Goal: Information Seeking & Learning: Check status

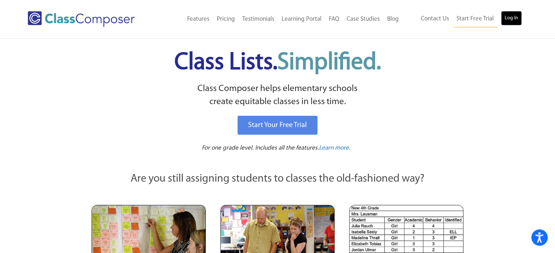
click at [509, 16] on link "Log In" at bounding box center [511, 18] width 21 height 15
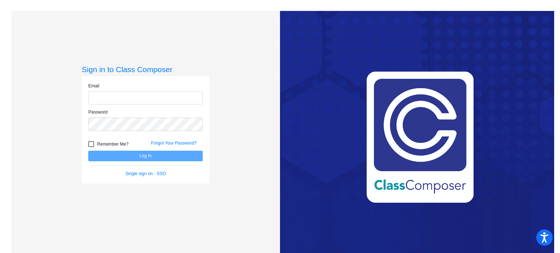
click at [148, 100] on input "email" at bounding box center [145, 98] width 115 height 13
click at [116, 98] on input "email" at bounding box center [145, 98] width 115 height 13
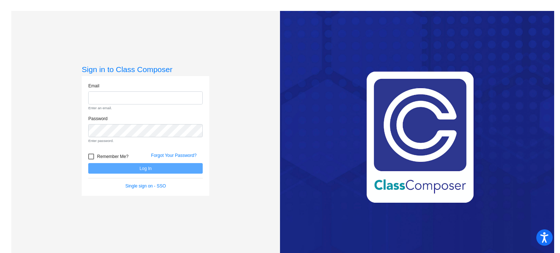
click at [133, 175] on form "Email Enter an email. Password Enter password. Remember Me? Forgot Your Passwor…" at bounding box center [145, 136] width 115 height 107
click at [137, 190] on div "Email Enter an email. Password Enter password. Remember Me? Forgot Your Passwor…" at bounding box center [146, 136] width 128 height 120
click at [136, 184] on link "Single sign on - SSO" at bounding box center [145, 186] width 40 height 5
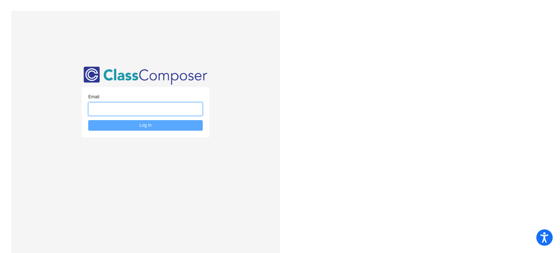
click at [115, 106] on input "email" at bounding box center [145, 108] width 115 height 13
click at [114, 107] on input "email" at bounding box center [145, 108] width 115 height 13
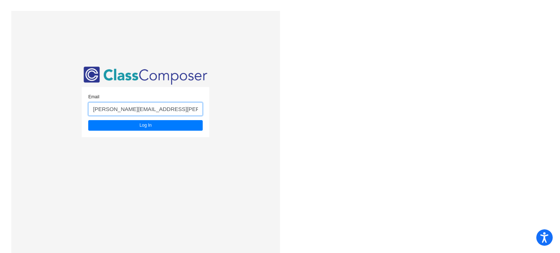
type input "katherine.tubiolo@irsd.k12.de.us"
click at [88, 120] on button "Log In" at bounding box center [145, 125] width 115 height 11
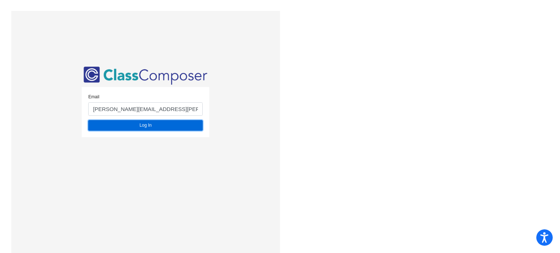
click at [128, 124] on button "Log In" at bounding box center [145, 125] width 115 height 11
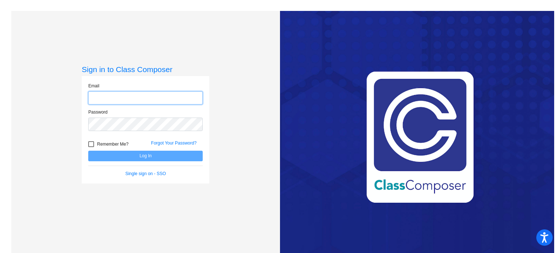
click at [102, 101] on input "email" at bounding box center [145, 98] width 115 height 13
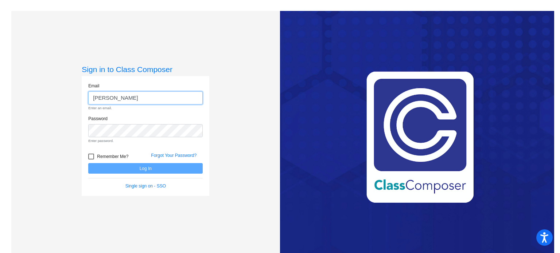
type input "katherine.tubiolo@irsd.k12.de.us"
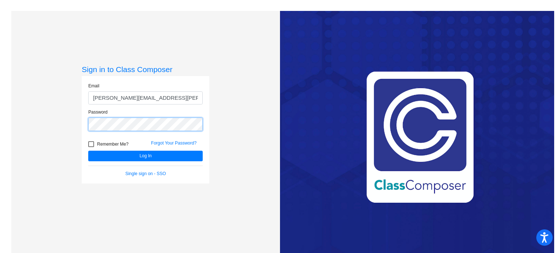
click at [88, 151] on button "Log In" at bounding box center [145, 156] width 115 height 11
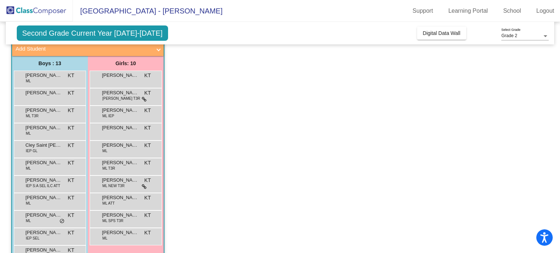
scroll to position [42, 0]
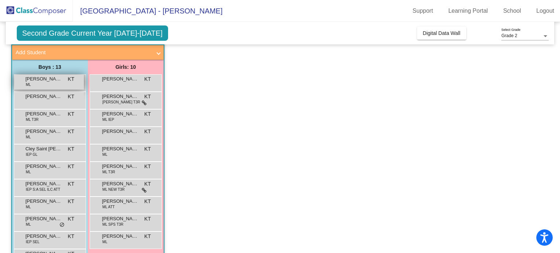
click at [40, 80] on span "Alvaro Chavez-Martin" at bounding box center [44, 78] width 36 height 7
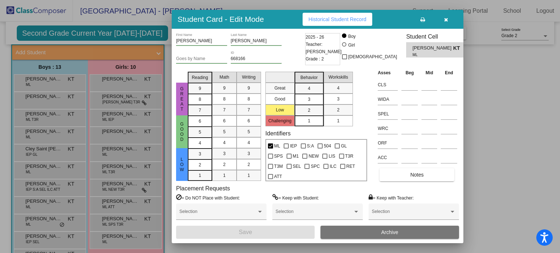
click at [328, 16] on span "Historical Student Record" at bounding box center [338, 19] width 58 height 6
click at [444, 19] on icon "button" at bounding box center [446, 19] width 4 height 5
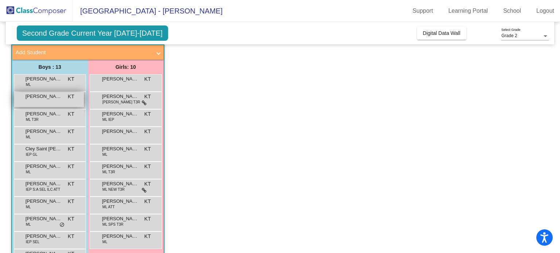
click at [39, 99] on span "Ami Osias" at bounding box center [44, 96] width 36 height 7
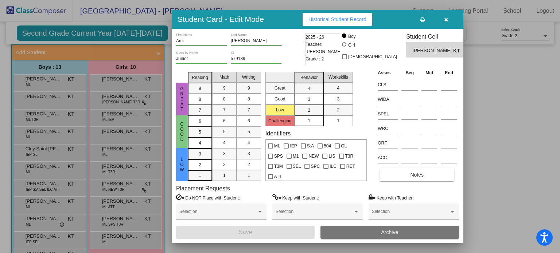
click at [163, 26] on div at bounding box center [280, 126] width 560 height 253
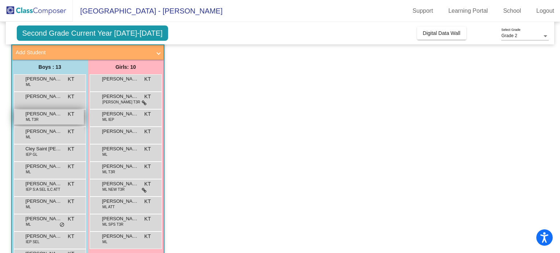
click at [39, 114] on span "Angel Escalante-Ortiz" at bounding box center [44, 113] width 36 height 7
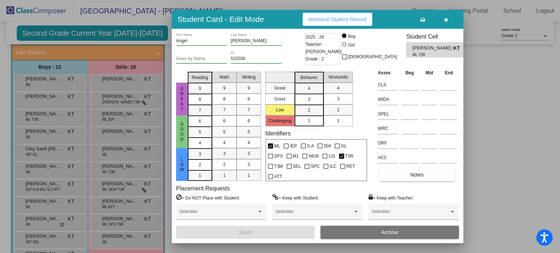
click at [30, 103] on div at bounding box center [280, 126] width 560 height 253
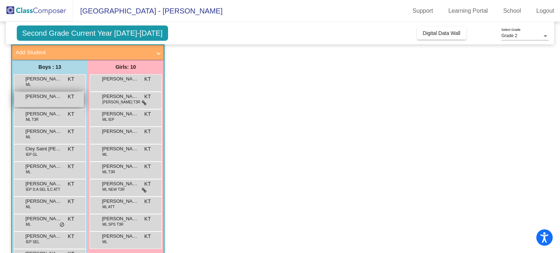
click at [28, 101] on div "Ami Osias KT lock do_not_disturb_alt" at bounding box center [49, 99] width 70 height 15
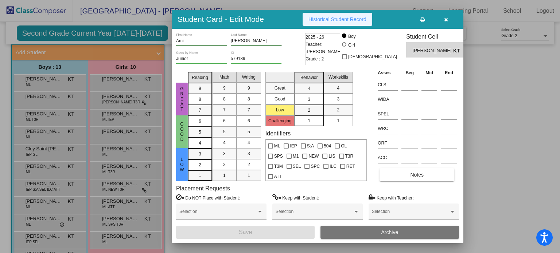
click at [315, 16] on button "Historical Student Record" at bounding box center [338, 19] width 70 height 13
click at [52, 84] on div at bounding box center [280, 126] width 560 height 253
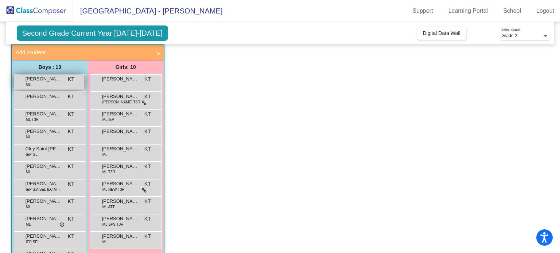
click at [55, 84] on div "Alvaro Chavez-Martin ML KT lock do_not_disturb_alt" at bounding box center [49, 82] width 70 height 15
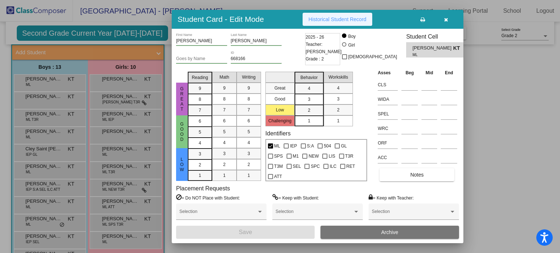
click at [334, 19] on span "Historical Student Record" at bounding box center [338, 19] width 58 height 6
click at [447, 18] on icon "button" at bounding box center [446, 19] width 4 height 5
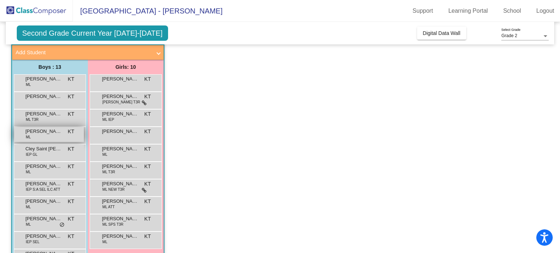
click at [51, 133] on span "Bradley Lopez Morales" at bounding box center [44, 131] width 36 height 7
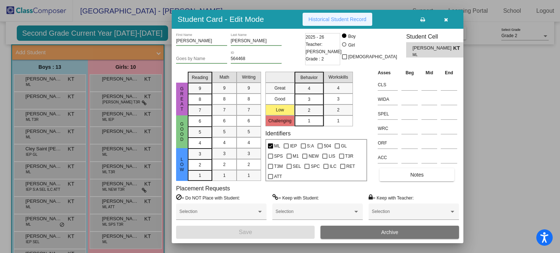
click at [330, 19] on span "Historical Student Record" at bounding box center [338, 19] width 58 height 6
click at [446, 19] on icon "button" at bounding box center [446, 19] width 4 height 5
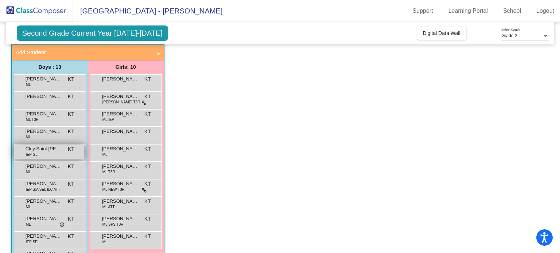
click at [58, 152] on div "Cley Saint Jean IEP GL KT lock do_not_disturb_alt" at bounding box center [49, 152] width 70 height 15
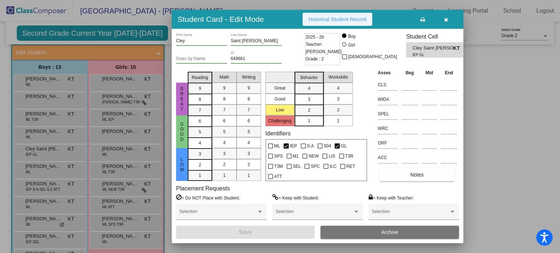
click at [306, 20] on button "Historical Student Record" at bounding box center [338, 19] width 70 height 13
click at [51, 167] on div at bounding box center [280, 126] width 560 height 253
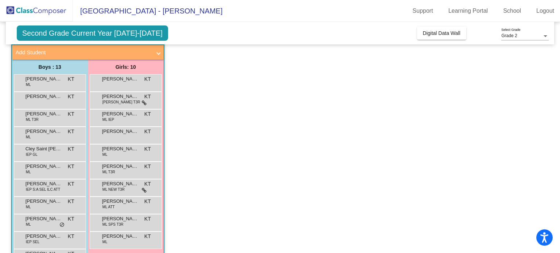
click at [51, 167] on span "Delver Niz-Lopez" at bounding box center [44, 166] width 36 height 7
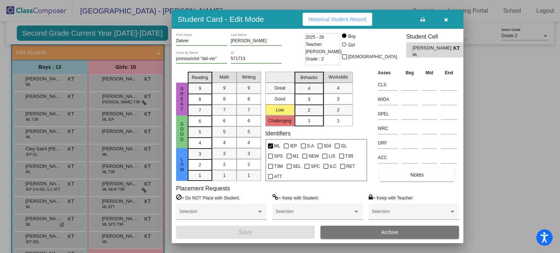
click at [323, 17] on span "Historical Student Record" at bounding box center [338, 19] width 58 height 6
click at [48, 189] on div at bounding box center [280, 126] width 560 height 253
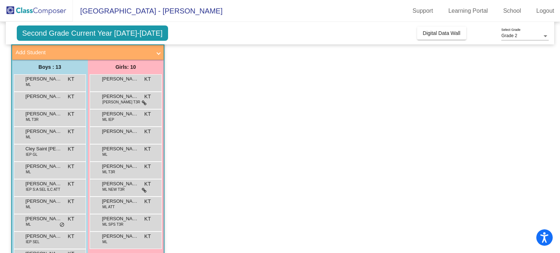
click at [48, 189] on span "IEP S:A SEL ILC ATT" at bounding box center [43, 189] width 34 height 5
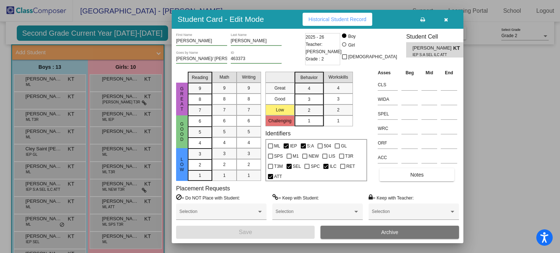
click at [342, 18] on span "Historical Student Record" at bounding box center [338, 19] width 58 height 6
click at [447, 17] on span "button" at bounding box center [446, 19] width 4 height 6
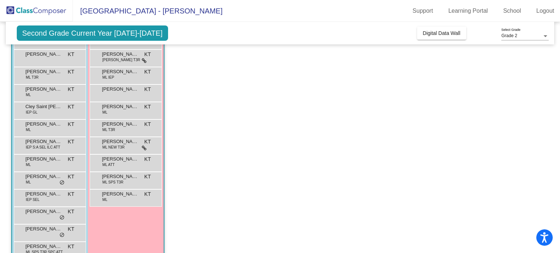
scroll to position [102, 0]
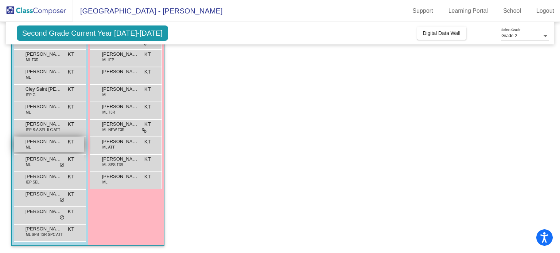
click at [36, 145] on span "Dylan Perez-Perez" at bounding box center [44, 141] width 36 height 7
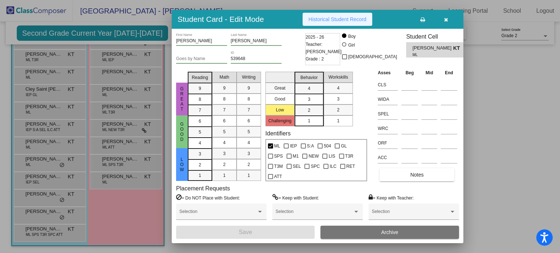
click at [318, 18] on span "Historical Student Record" at bounding box center [338, 19] width 58 height 6
click at [447, 19] on icon "button" at bounding box center [446, 19] width 4 height 5
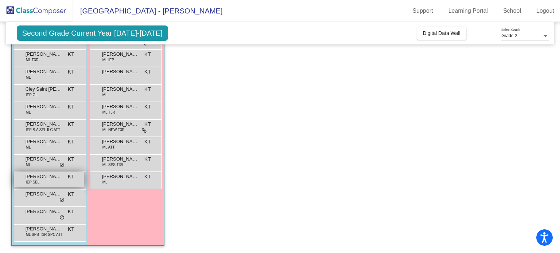
click at [38, 180] on span "IEP SEL" at bounding box center [33, 182] width 14 height 5
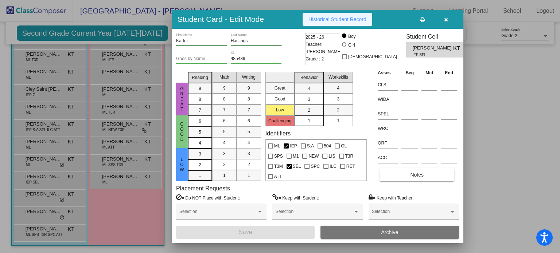
click at [328, 19] on span "Historical Student Record" at bounding box center [338, 19] width 58 height 6
click at [446, 18] on icon "button" at bounding box center [446, 19] width 4 height 5
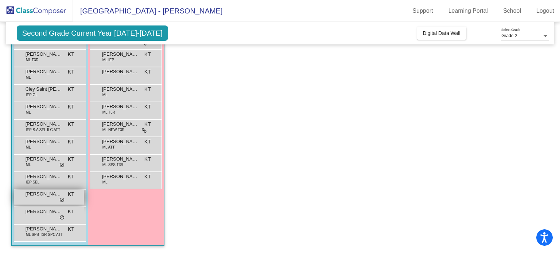
click at [36, 196] on span "Liam Faria Rivera" at bounding box center [44, 194] width 36 height 7
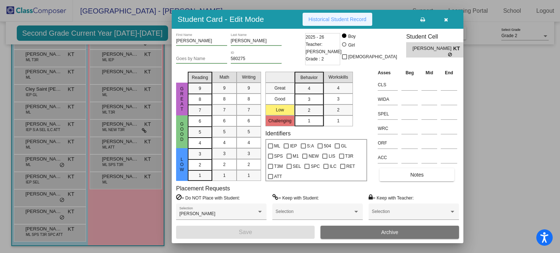
click at [318, 20] on span "Historical Student Record" at bounding box center [338, 19] width 58 height 6
click at [45, 210] on div at bounding box center [280, 126] width 560 height 253
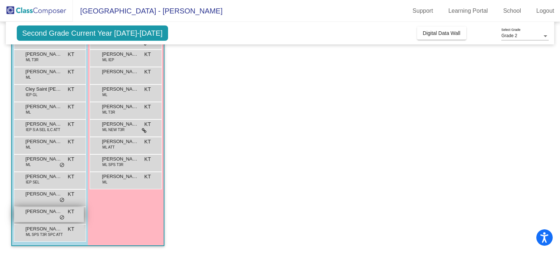
click at [45, 211] on span "Noah Burton" at bounding box center [44, 211] width 36 height 7
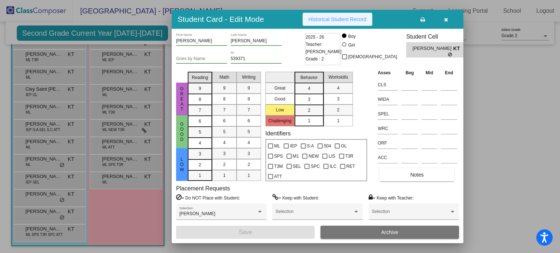
click at [326, 18] on span "Historical Student Record" at bounding box center [338, 19] width 58 height 6
click at [445, 18] on icon "button" at bounding box center [446, 19] width 4 height 5
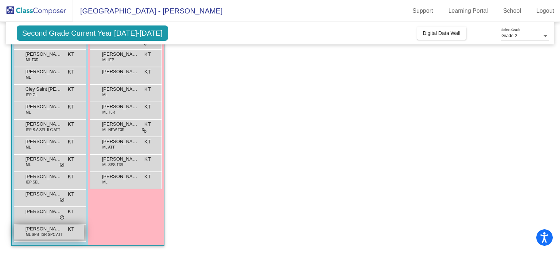
click at [36, 228] on span "Richard Perez Lopez" at bounding box center [44, 229] width 36 height 7
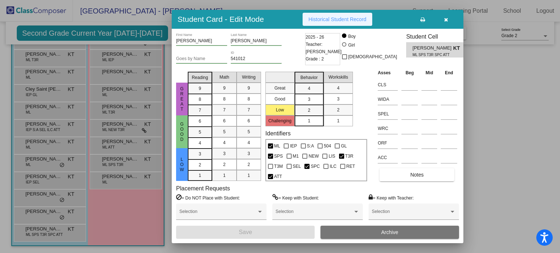
click at [331, 19] on span "Historical Student Record" at bounding box center [338, 19] width 58 height 6
click at [445, 18] on icon "button" at bounding box center [446, 19] width 4 height 5
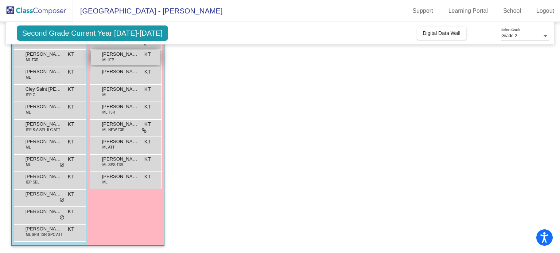
click at [111, 55] on span "Elizabeth Gonzalez-Velasquez" at bounding box center [120, 54] width 36 height 7
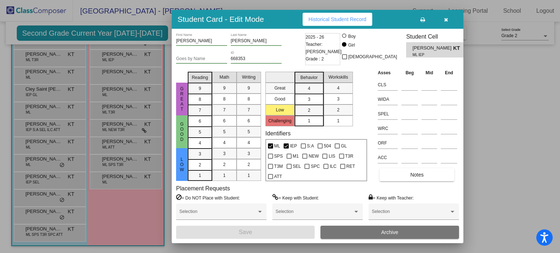
click at [348, 17] on span "Historical Student Record" at bounding box center [338, 19] width 58 height 6
click at [446, 18] on icon "button" at bounding box center [446, 19] width 4 height 5
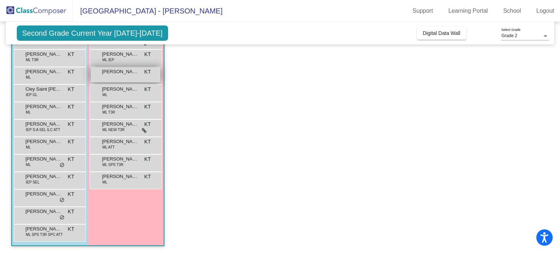
click at [120, 76] on div "Elliana Ortiz Tzun KT lock do_not_disturb_alt" at bounding box center [126, 74] width 70 height 15
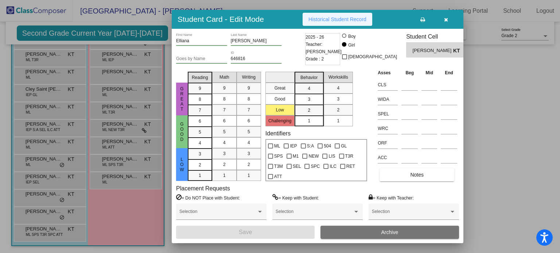
click at [317, 17] on span "Historical Student Record" at bounding box center [338, 19] width 58 height 6
click at [444, 18] on icon "button" at bounding box center [446, 19] width 4 height 5
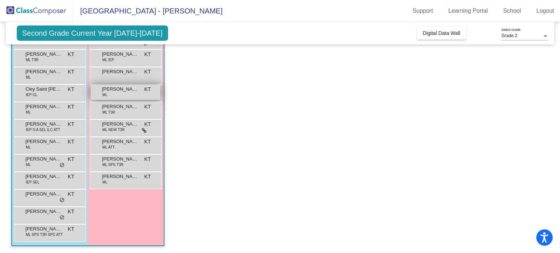
click at [119, 89] on span "Faridi De Leon-Roblero" at bounding box center [120, 89] width 36 height 7
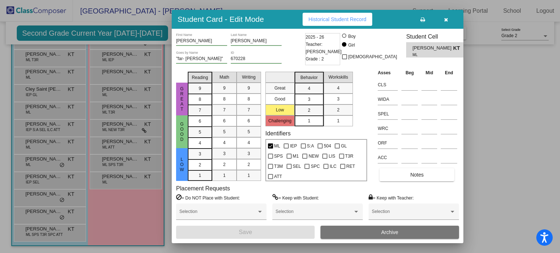
click at [311, 23] on button "Historical Student Record" at bounding box center [338, 19] width 70 height 13
click at [122, 109] on div at bounding box center [280, 126] width 560 height 253
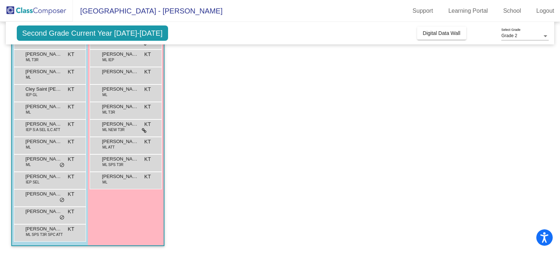
click at [122, 109] on span "Joana Morales-Perez" at bounding box center [120, 106] width 36 height 7
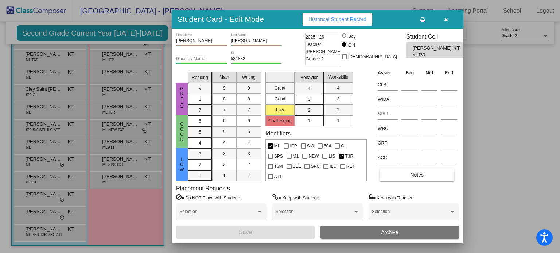
click at [309, 20] on span "Historical Student Record" at bounding box center [338, 19] width 58 height 6
click at [445, 19] on icon "button" at bounding box center [446, 19] width 4 height 5
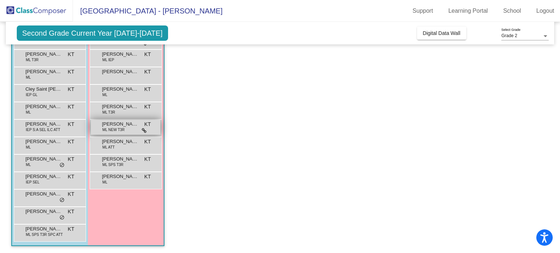
click at [117, 126] on span "Melissa Perez Morales" at bounding box center [120, 124] width 36 height 7
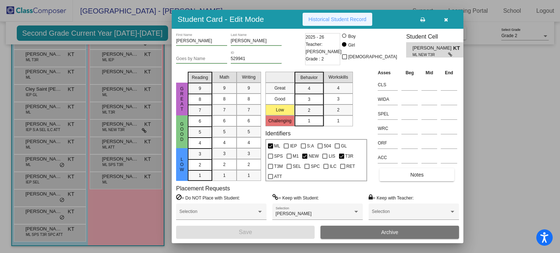
click at [333, 20] on span "Historical Student Record" at bounding box center [338, 19] width 58 height 6
click at [445, 19] on icon "button" at bounding box center [446, 19] width 4 height 5
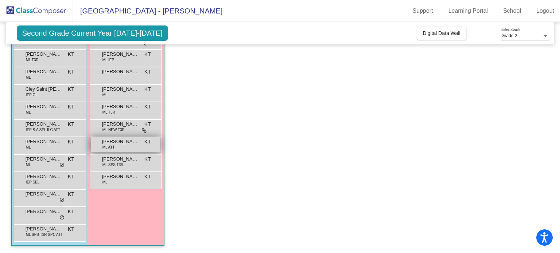
click at [113, 146] on span "ML ATT" at bounding box center [108, 147] width 12 height 5
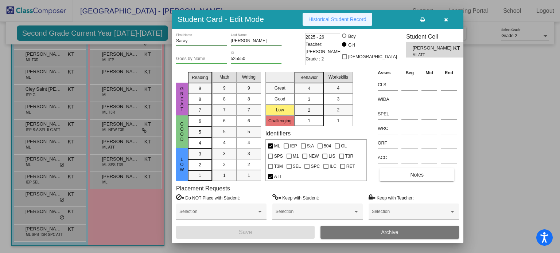
click at [326, 22] on span "Historical Student Record" at bounding box center [338, 19] width 58 height 6
click at [124, 161] on div at bounding box center [280, 126] width 560 height 253
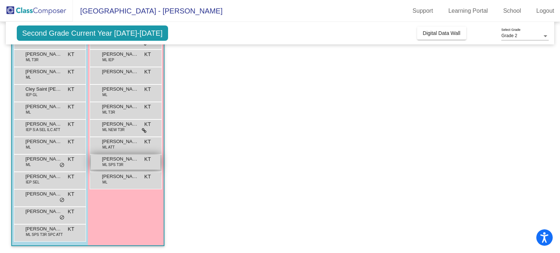
click at [124, 161] on span "Sofia Niz Mendez" at bounding box center [120, 159] width 36 height 7
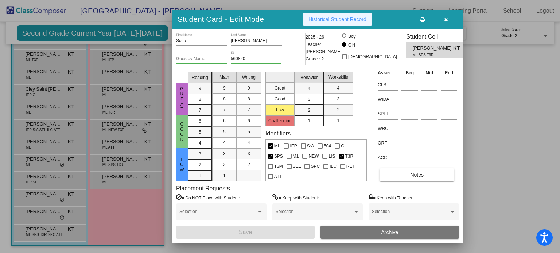
click at [319, 17] on span "Historical Student Record" at bounding box center [338, 19] width 58 height 6
click at [117, 179] on div at bounding box center [280, 126] width 560 height 253
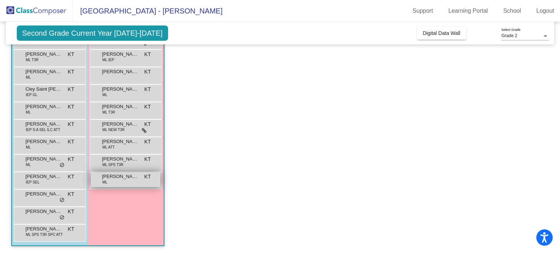
click at [117, 179] on span "Yeiri Lopez Gonzalez" at bounding box center [120, 176] width 36 height 7
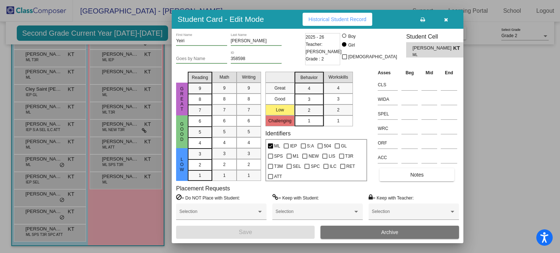
click at [323, 21] on span "Historical Student Record" at bounding box center [338, 19] width 58 height 6
